Goal: Information Seeking & Learning: Learn about a topic

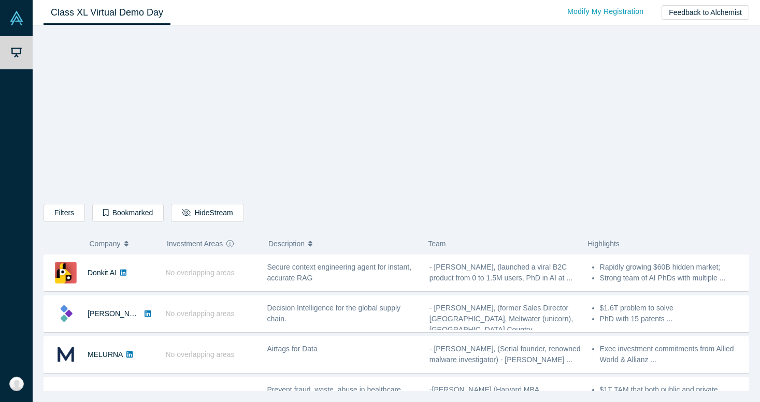
click at [125, 74] on div "Filters AI Artificial Intelligence B2B SaaS AI (Artificial Intelligence) Data A…" at bounding box center [395, 212] width 705 height 359
